Goal: Transaction & Acquisition: Purchase product/service

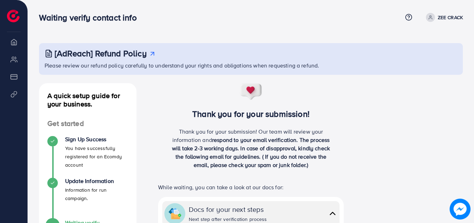
scroll to position [38, 0]
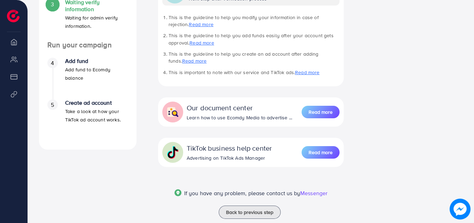
scroll to position [236, 0]
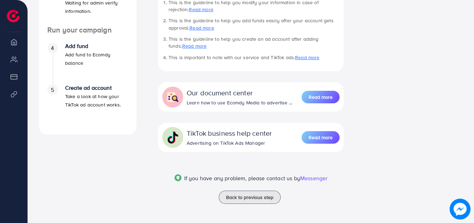
scroll to position [236, 0]
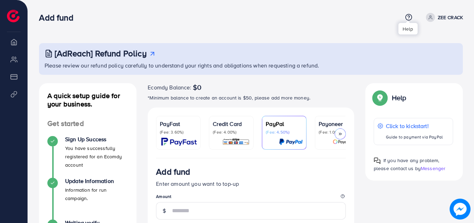
click at [411, 15] on icon at bounding box center [408, 17] width 7 height 7
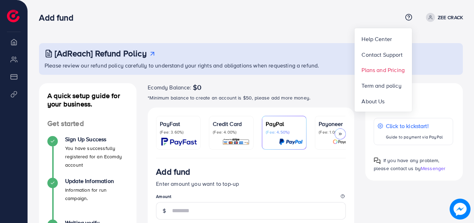
click at [387, 71] on span "Plans and Pricing" at bounding box center [383, 70] width 43 height 8
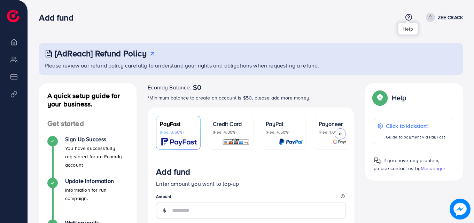
click at [408, 18] on icon at bounding box center [408, 17] width 7 height 7
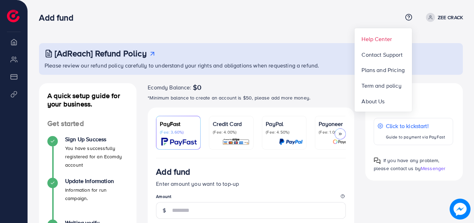
click at [381, 37] on span "Help Center" at bounding box center [377, 39] width 30 height 8
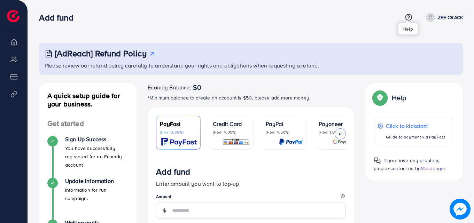
click at [410, 17] on icon at bounding box center [408, 17] width 7 height 7
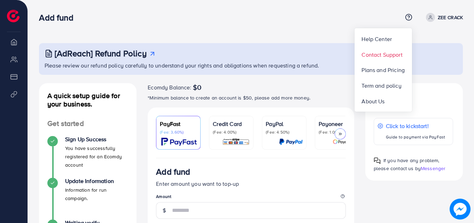
click at [373, 57] on span "Contact Support" at bounding box center [382, 55] width 41 height 8
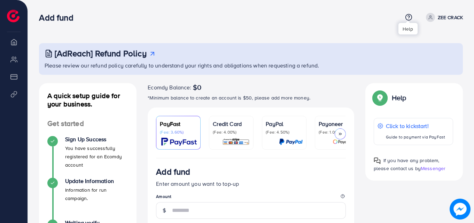
click at [407, 20] on circle at bounding box center [408, 17] width 6 height 6
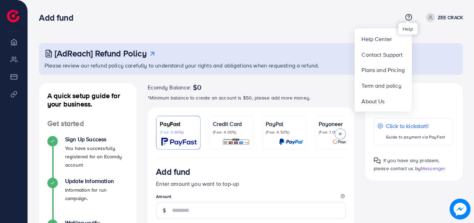
click at [407, 20] on circle at bounding box center [408, 17] width 6 height 6
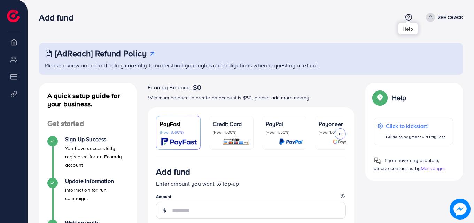
click at [410, 15] on circle at bounding box center [408, 17] width 6 height 6
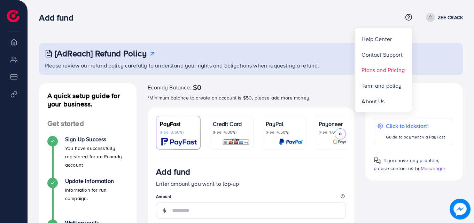
click at [386, 69] on span "Plans and Pricing" at bounding box center [383, 70] width 43 height 8
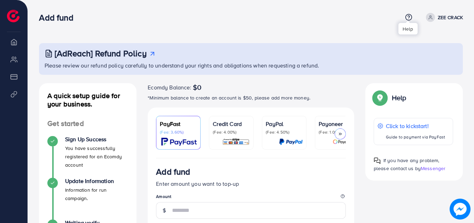
click at [408, 18] on icon at bounding box center [408, 17] width 7 height 7
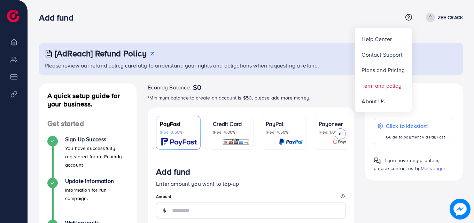
click at [386, 82] on span "Term and policy" at bounding box center [382, 86] width 40 height 8
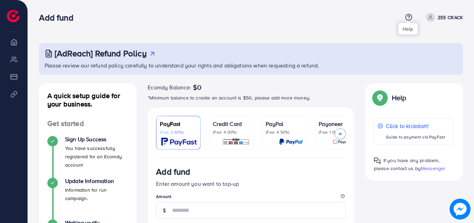
click at [408, 16] on icon at bounding box center [409, 17] width 2 height 2
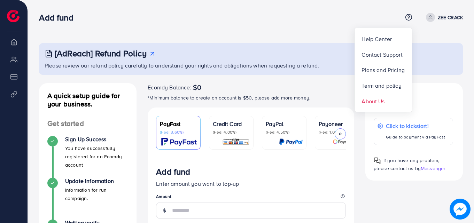
click at [380, 100] on span "About Us" at bounding box center [373, 101] width 23 height 8
